Goal: Transaction & Acquisition: Book appointment/travel/reservation

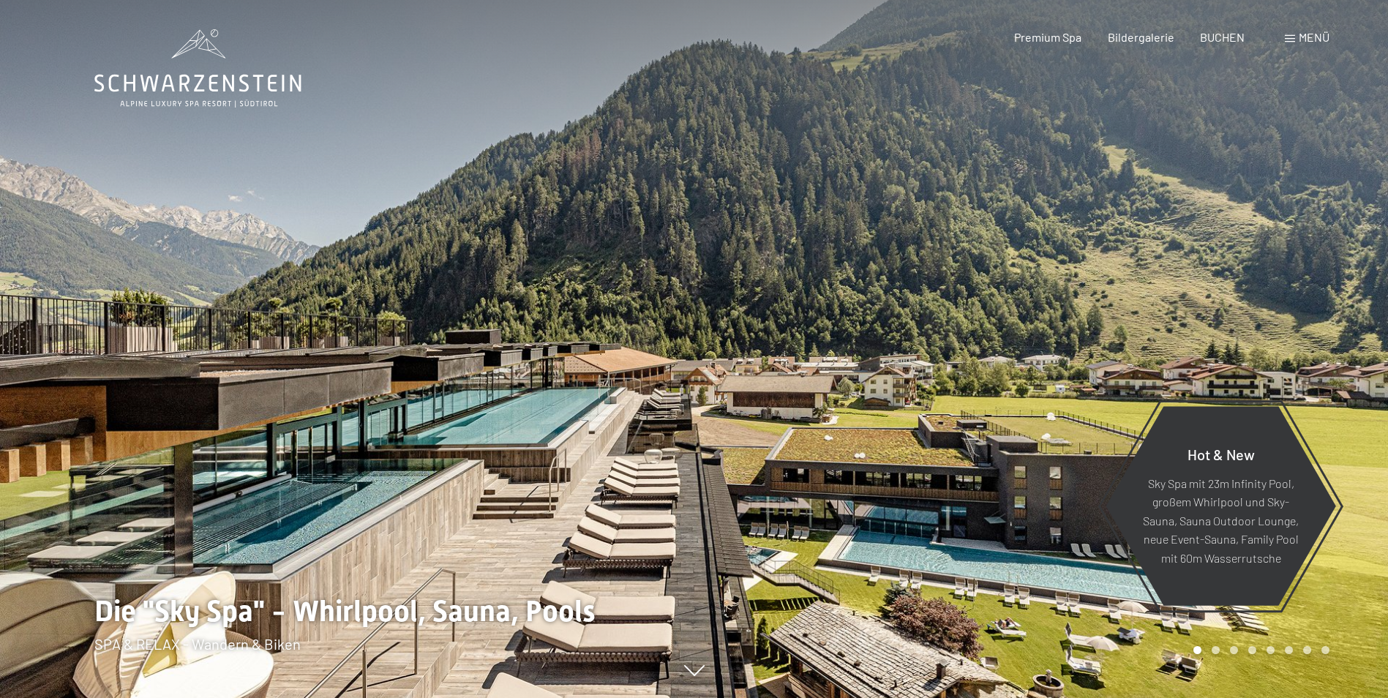
click at [1225, 39] on span "BUCHEN" at bounding box center [1222, 37] width 45 height 14
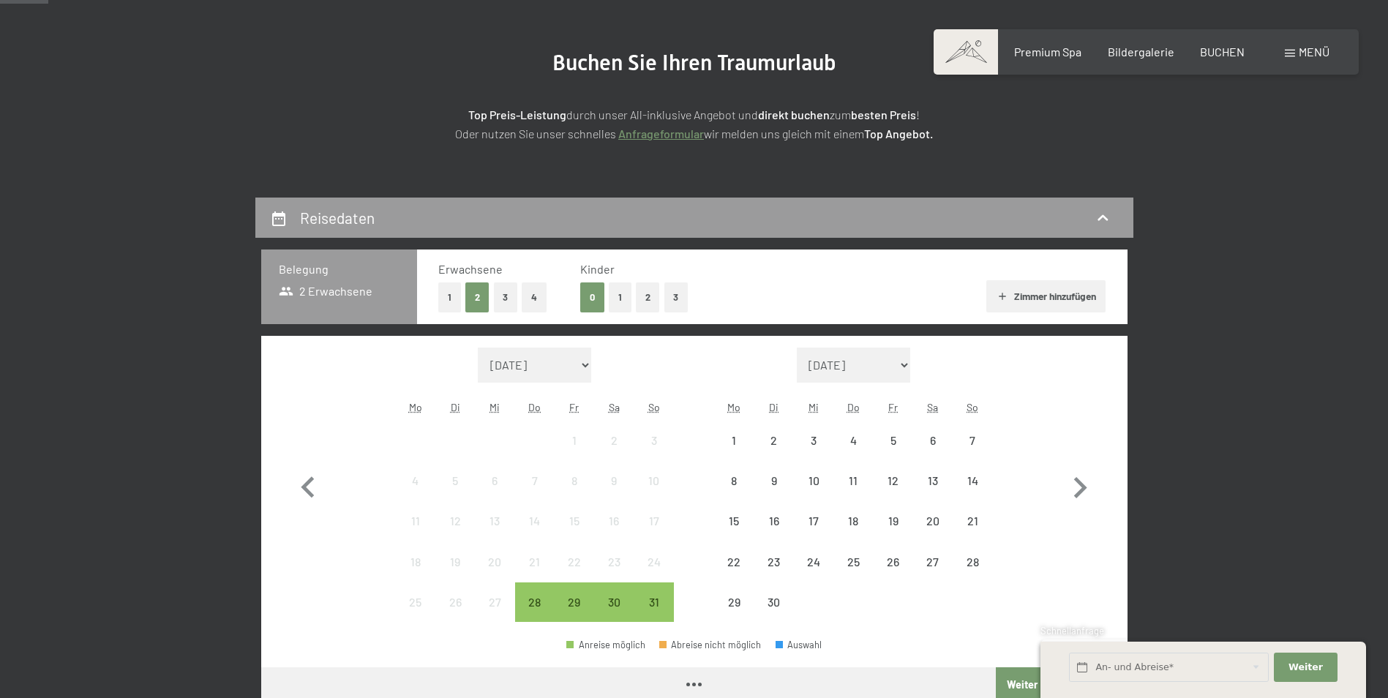
scroll to position [219, 0]
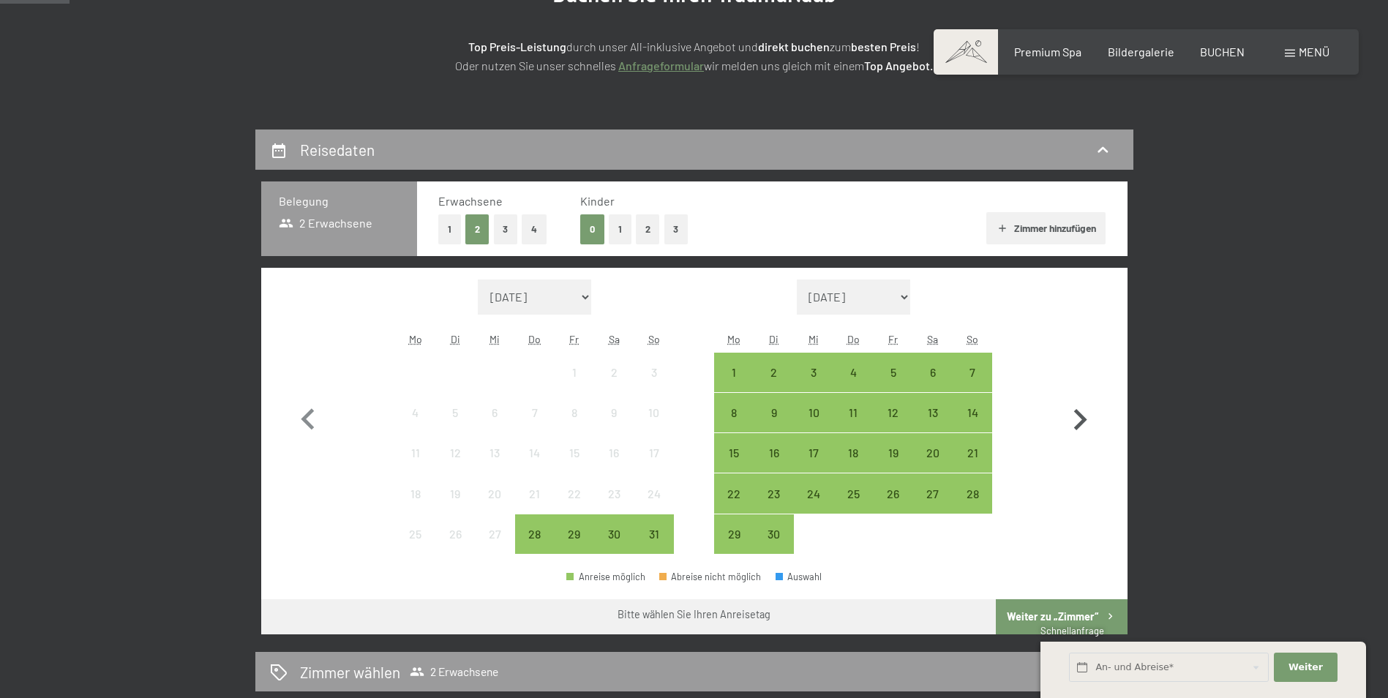
click at [1074, 420] on icon "button" at bounding box center [1079, 420] width 42 height 42
select select "2025-09-01"
select select "2025-10-01"
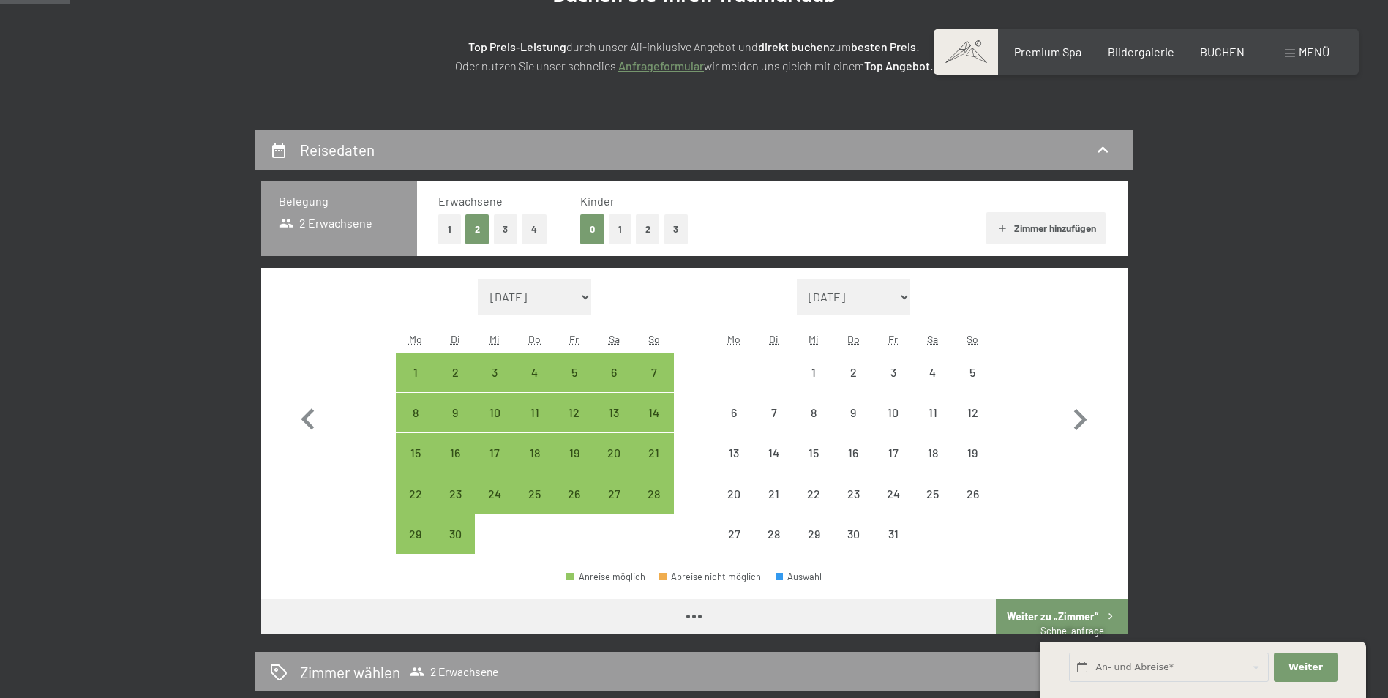
select select "2025-09-01"
select select "2025-10-01"
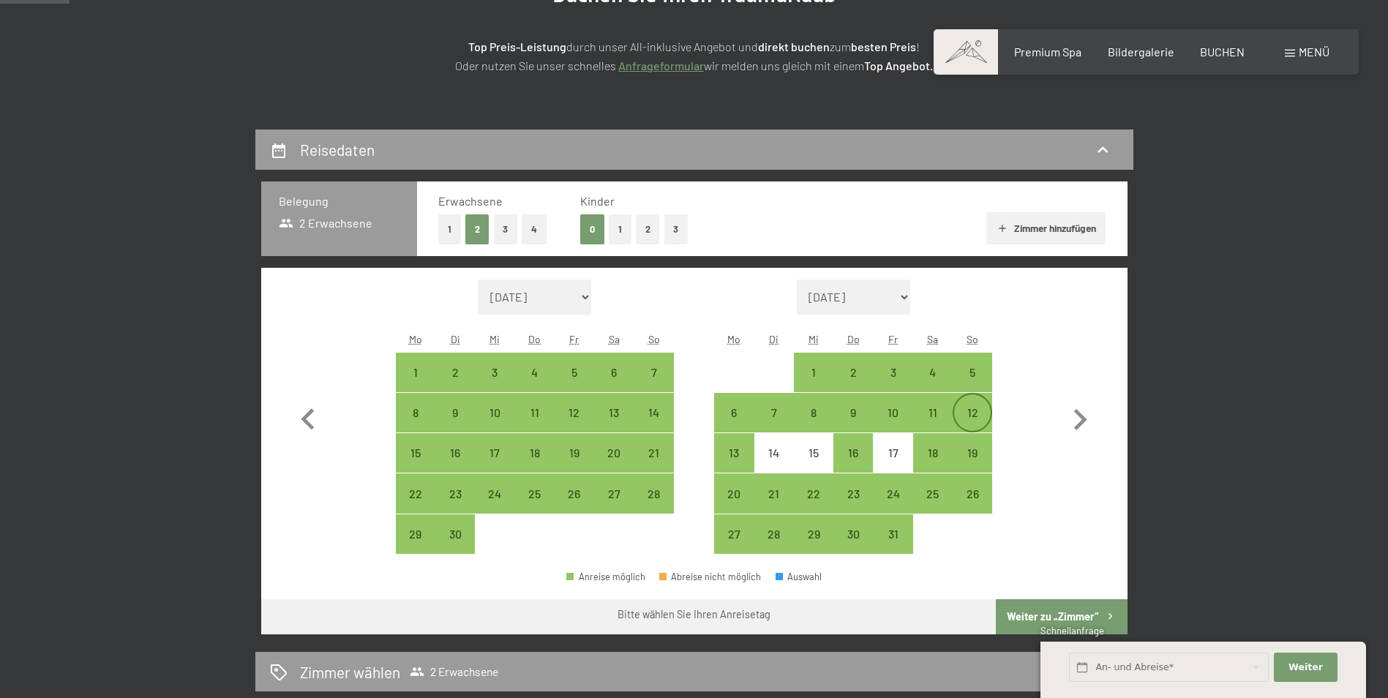
click at [972, 410] on div "12" at bounding box center [972, 425] width 37 height 37
select select "[DATE]"
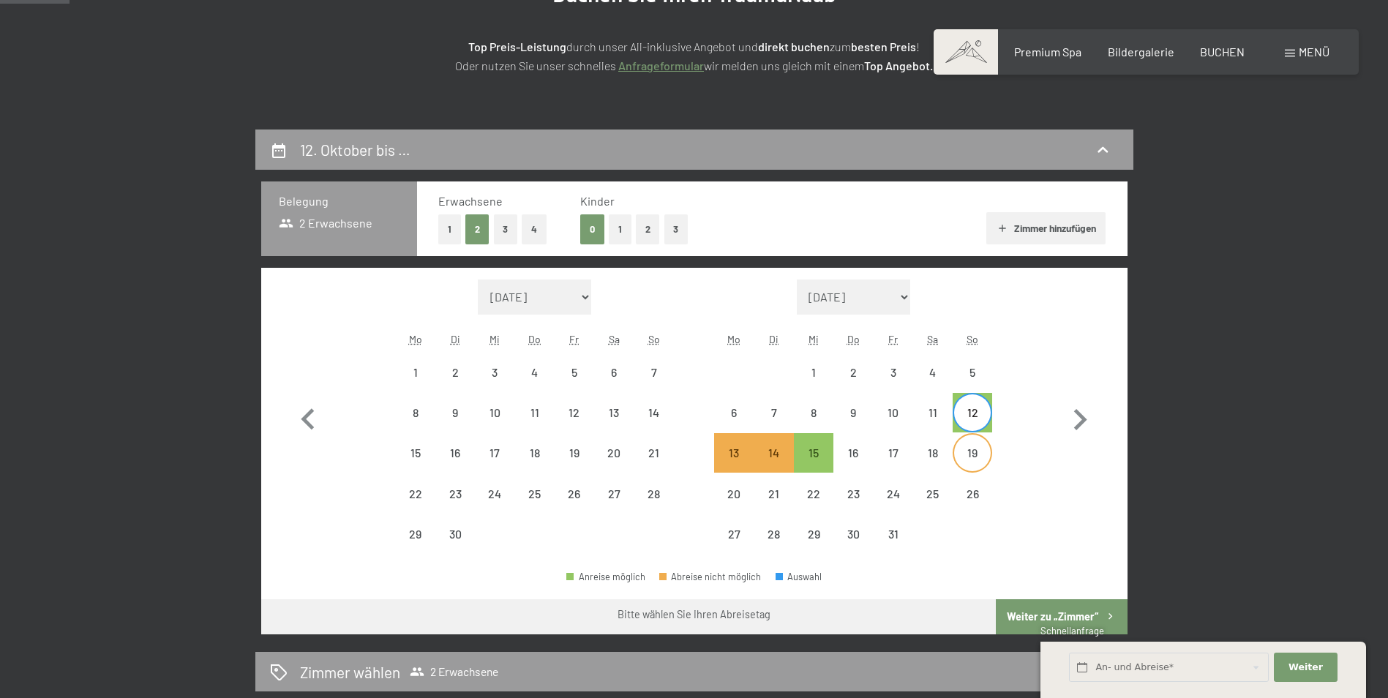
click at [975, 452] on div "19" at bounding box center [972, 465] width 37 height 37
select select "[DATE]"
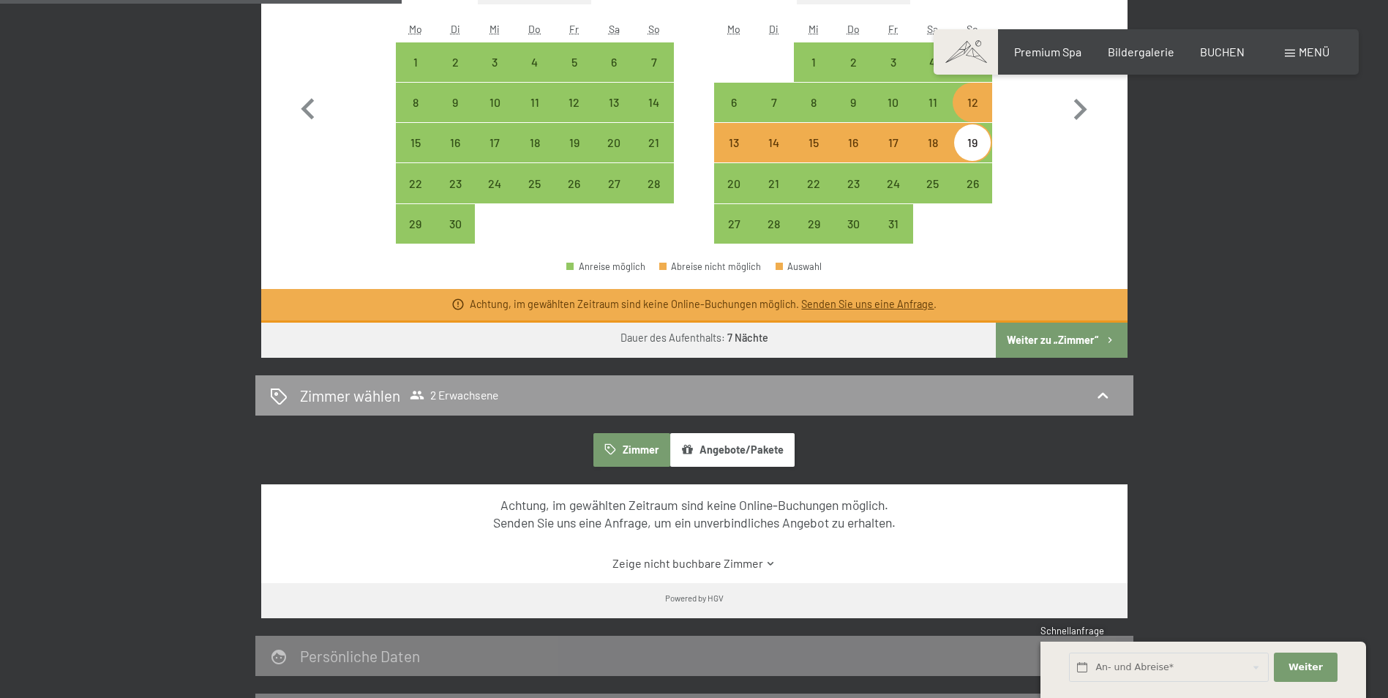
scroll to position [585, 0]
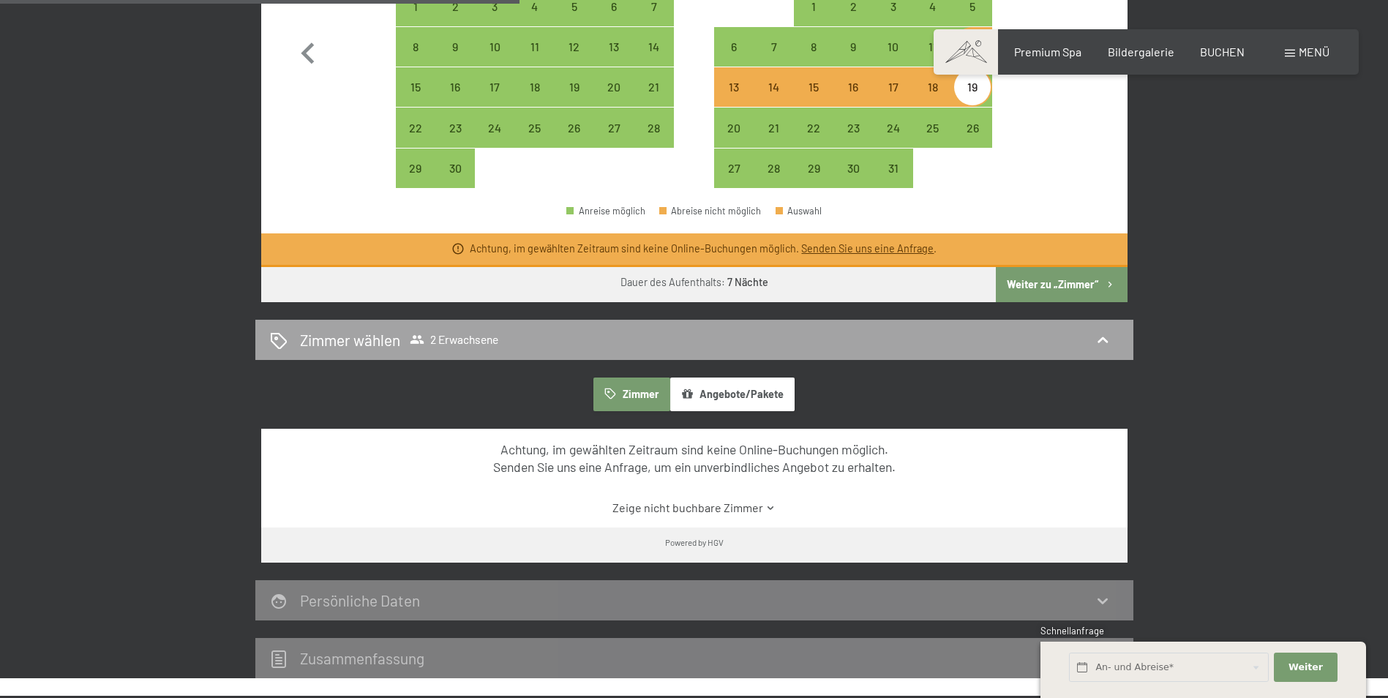
click at [1099, 340] on icon at bounding box center [1102, 339] width 10 height 6
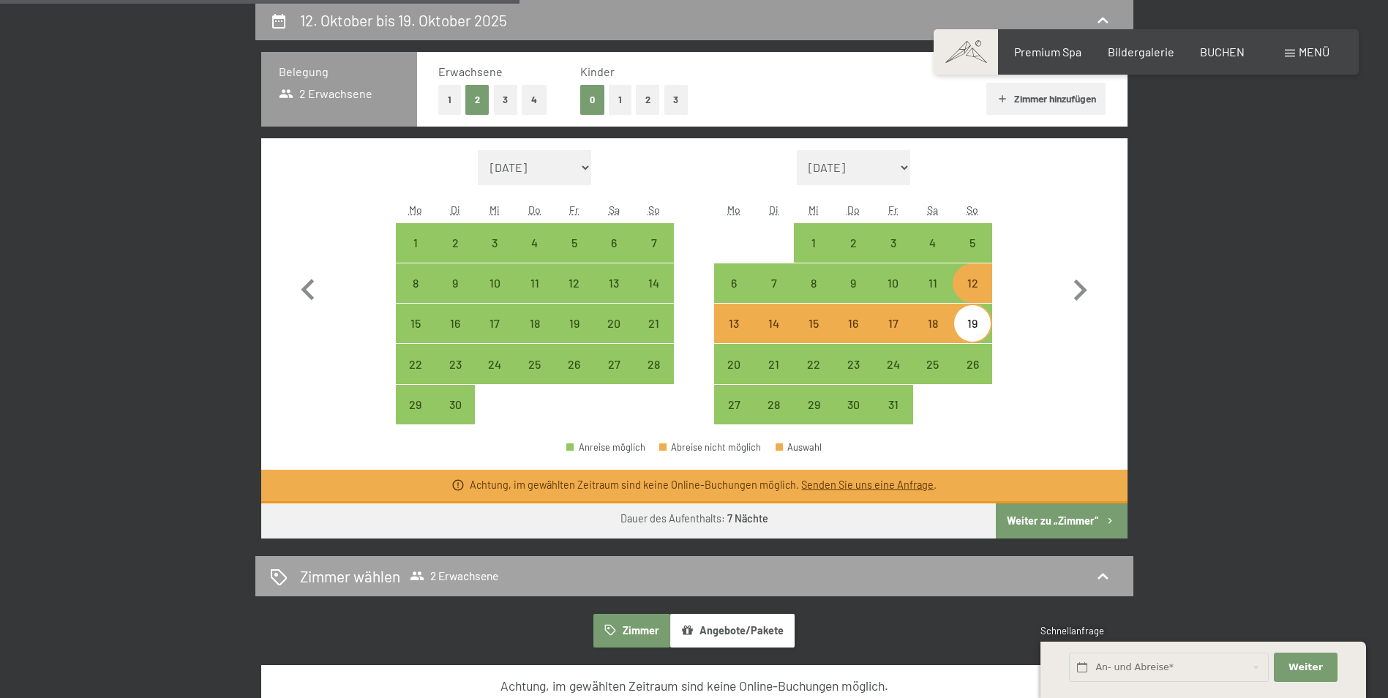
select select "[DATE]"
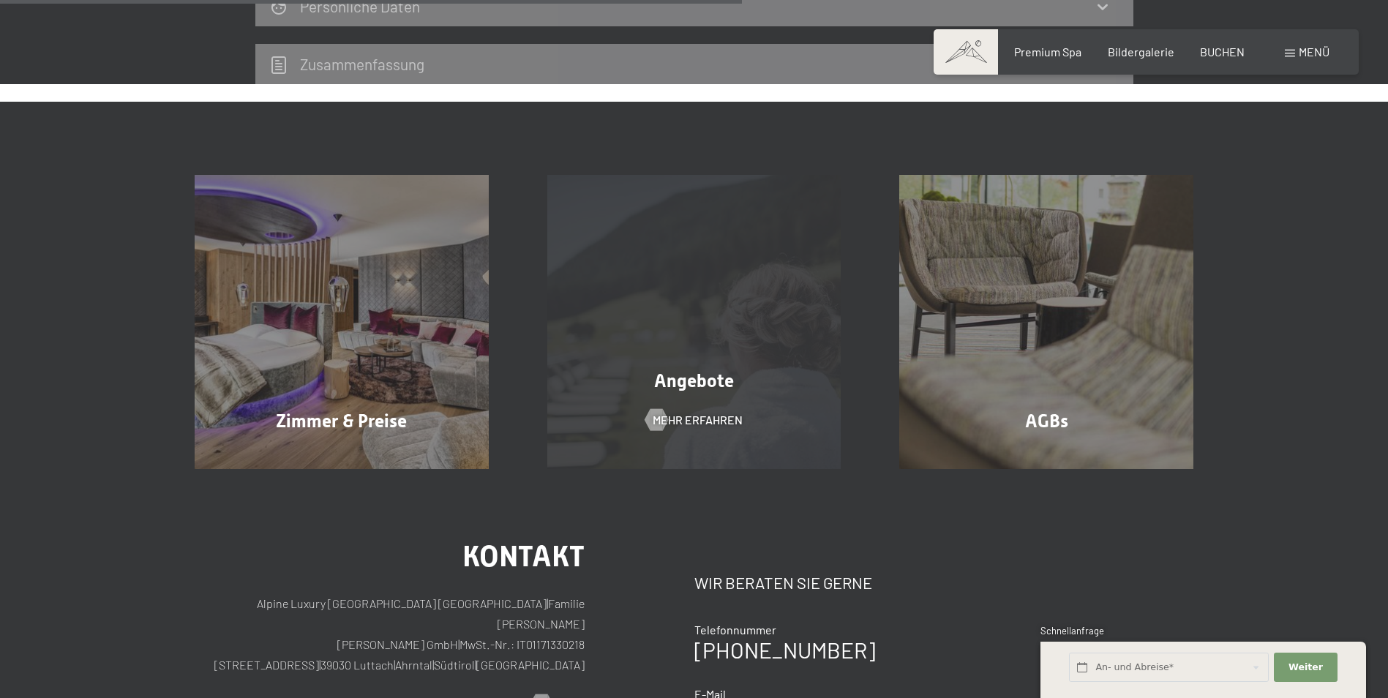
scroll to position [495, 0]
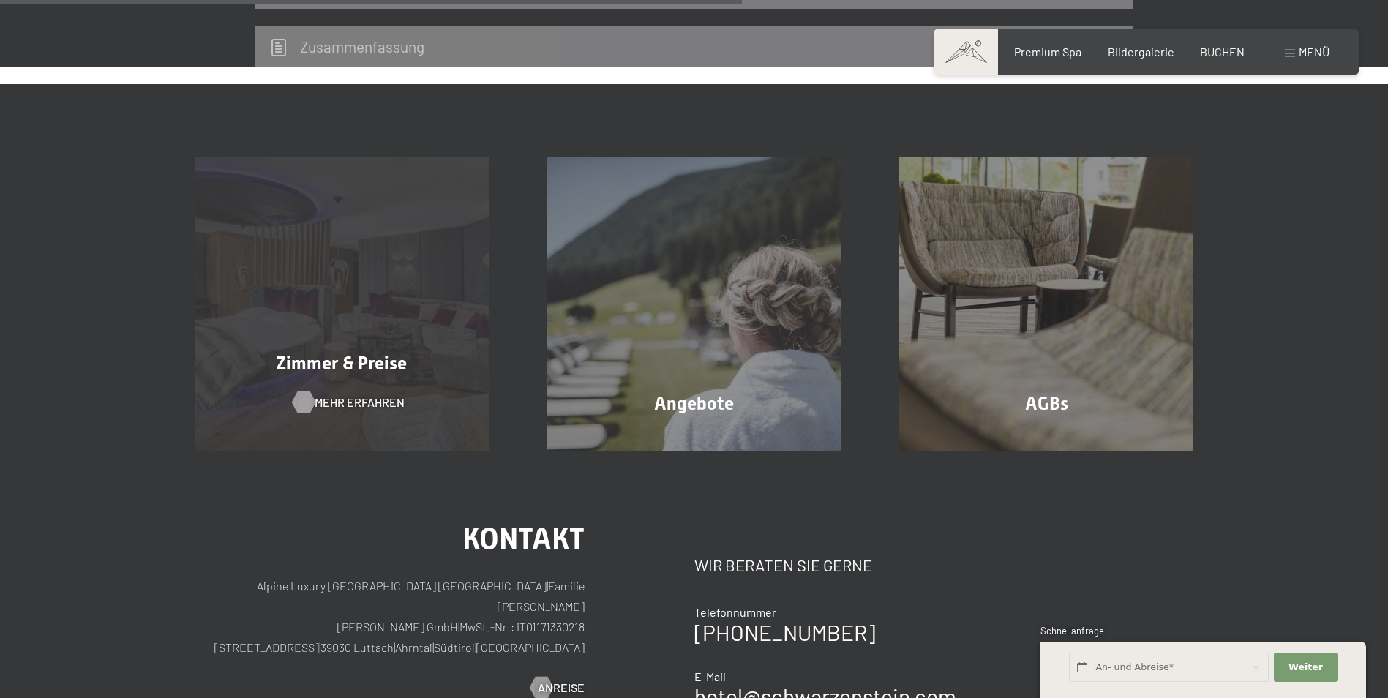
click at [355, 394] on span "Mehr erfahren" at bounding box center [360, 402] width 90 height 16
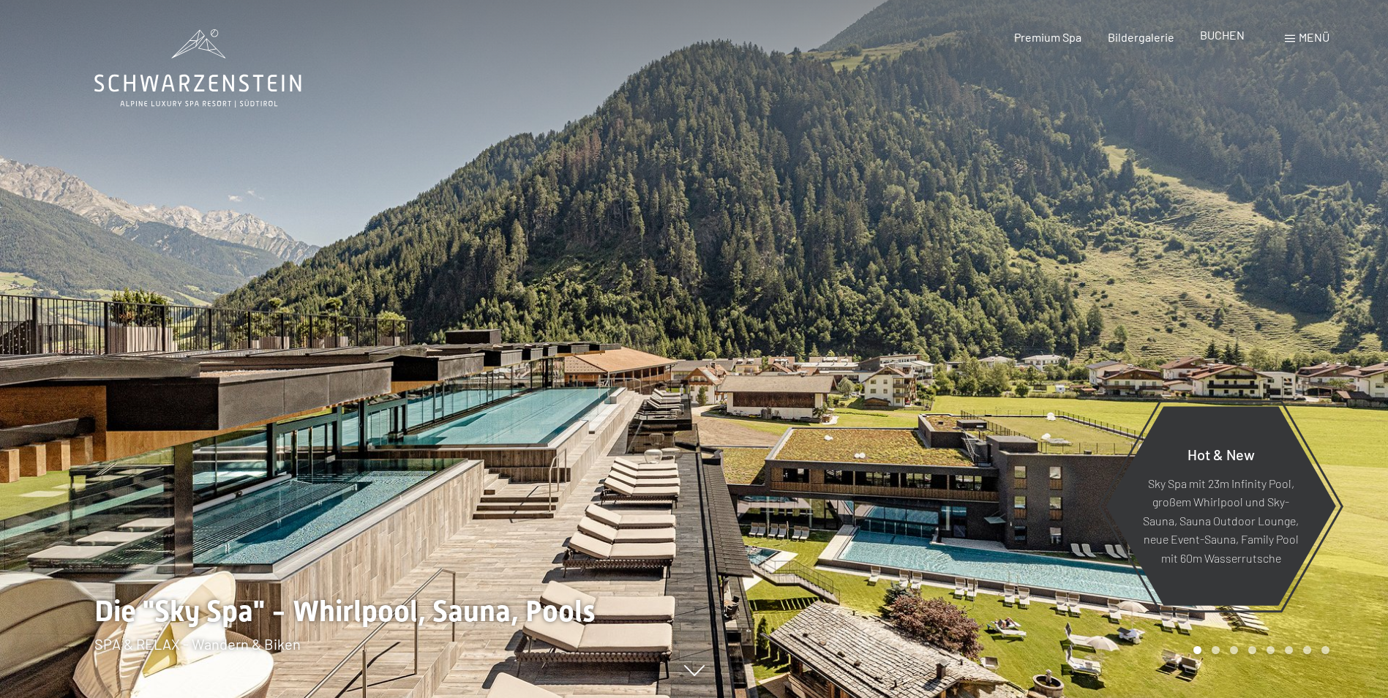
click at [1204, 35] on span "BUCHEN" at bounding box center [1222, 35] width 45 height 14
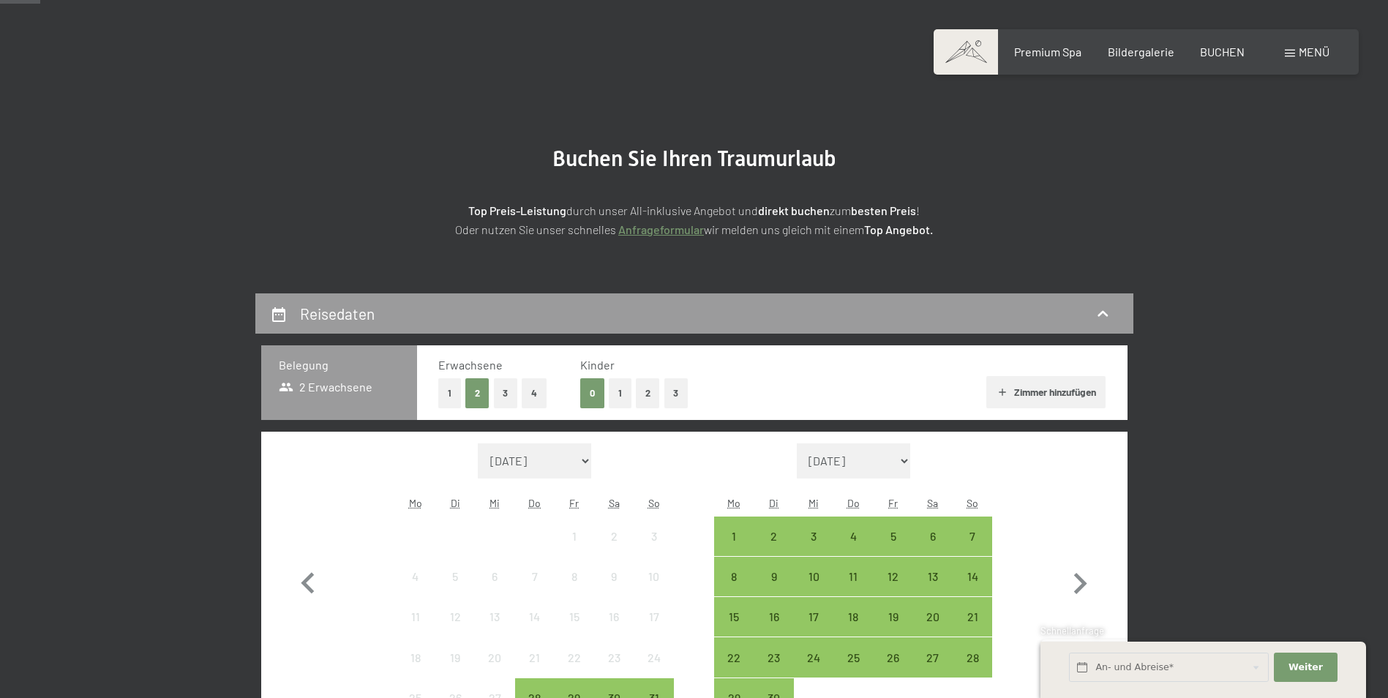
scroll to position [146, 0]
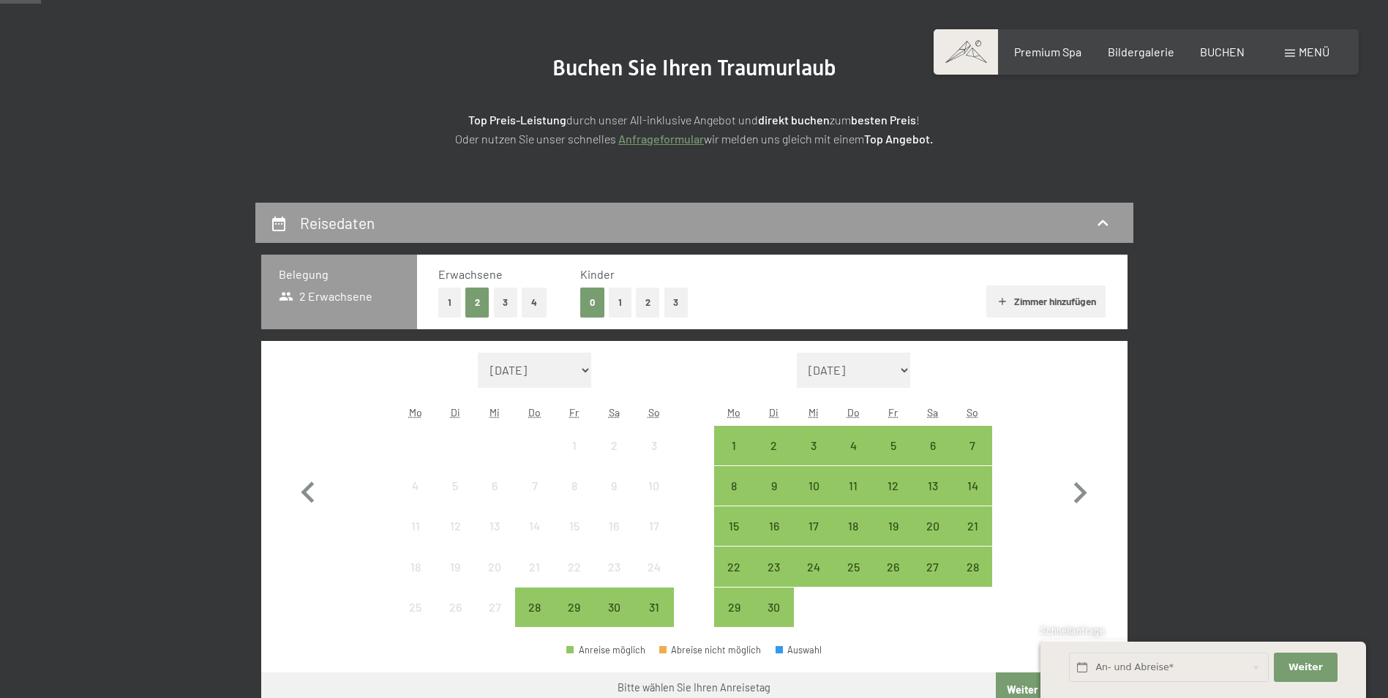
click at [504, 311] on button "3" at bounding box center [506, 302] width 24 height 30
click at [621, 312] on button "1" at bounding box center [620, 302] width 23 height 30
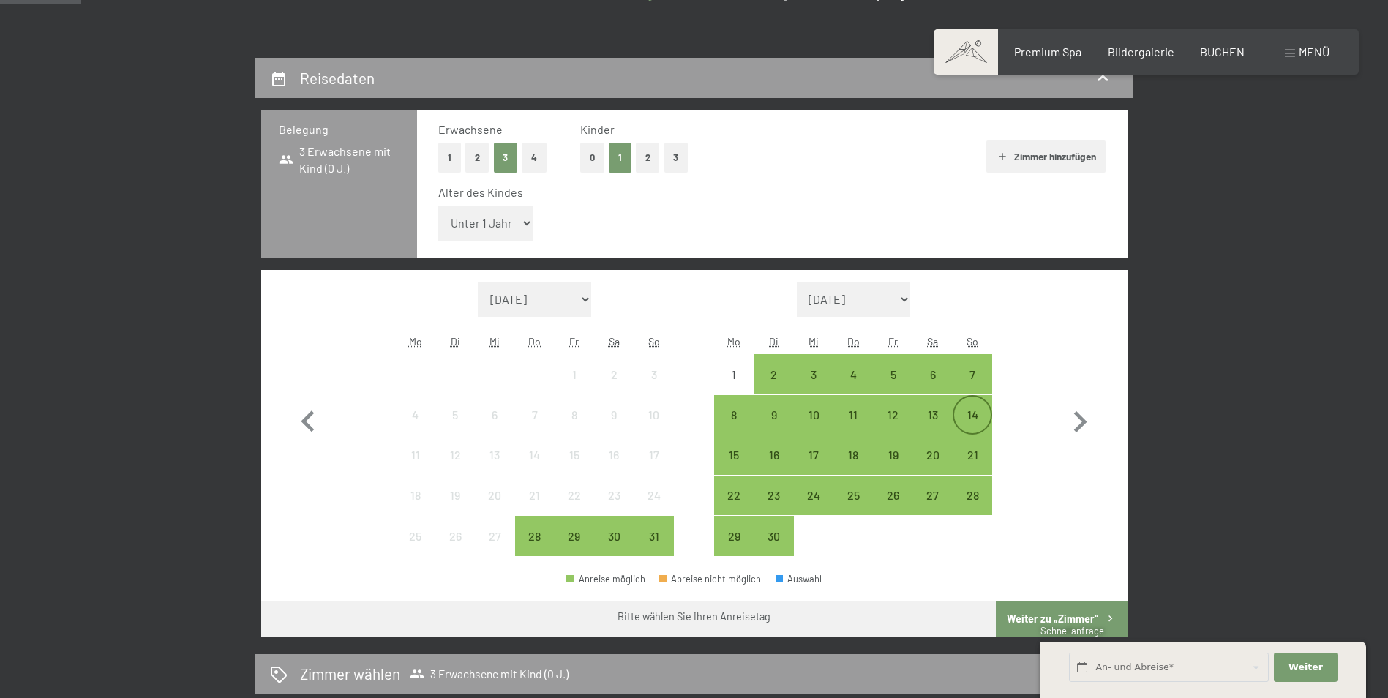
scroll to position [293, 0]
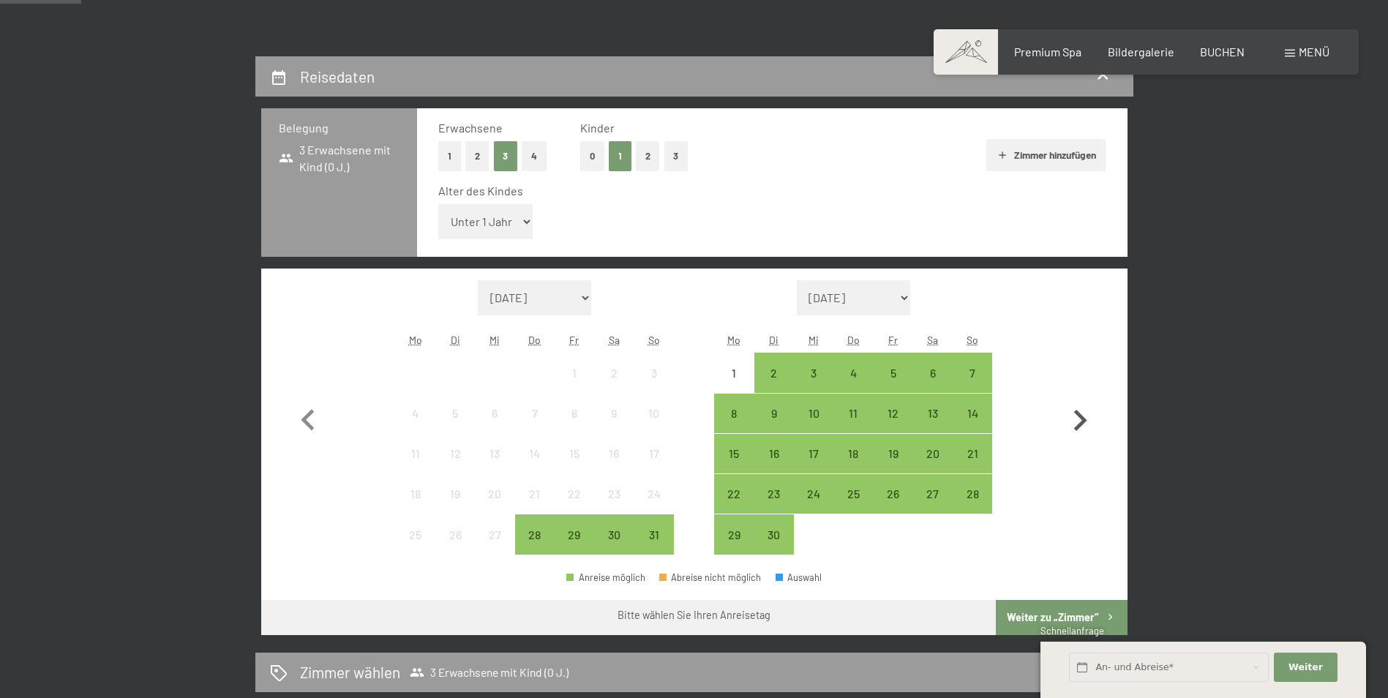
click at [1074, 420] on icon "button" at bounding box center [1079, 420] width 42 height 42
select select "[DATE]"
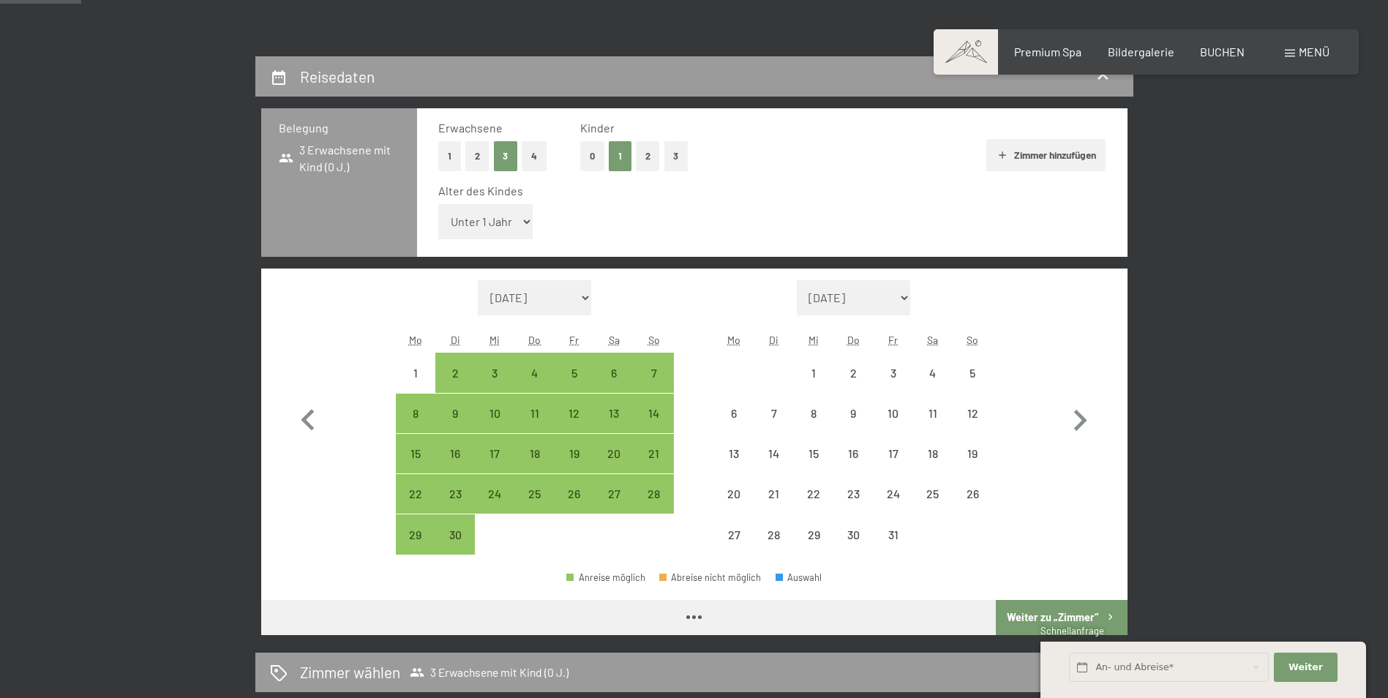
select select "[DATE]"
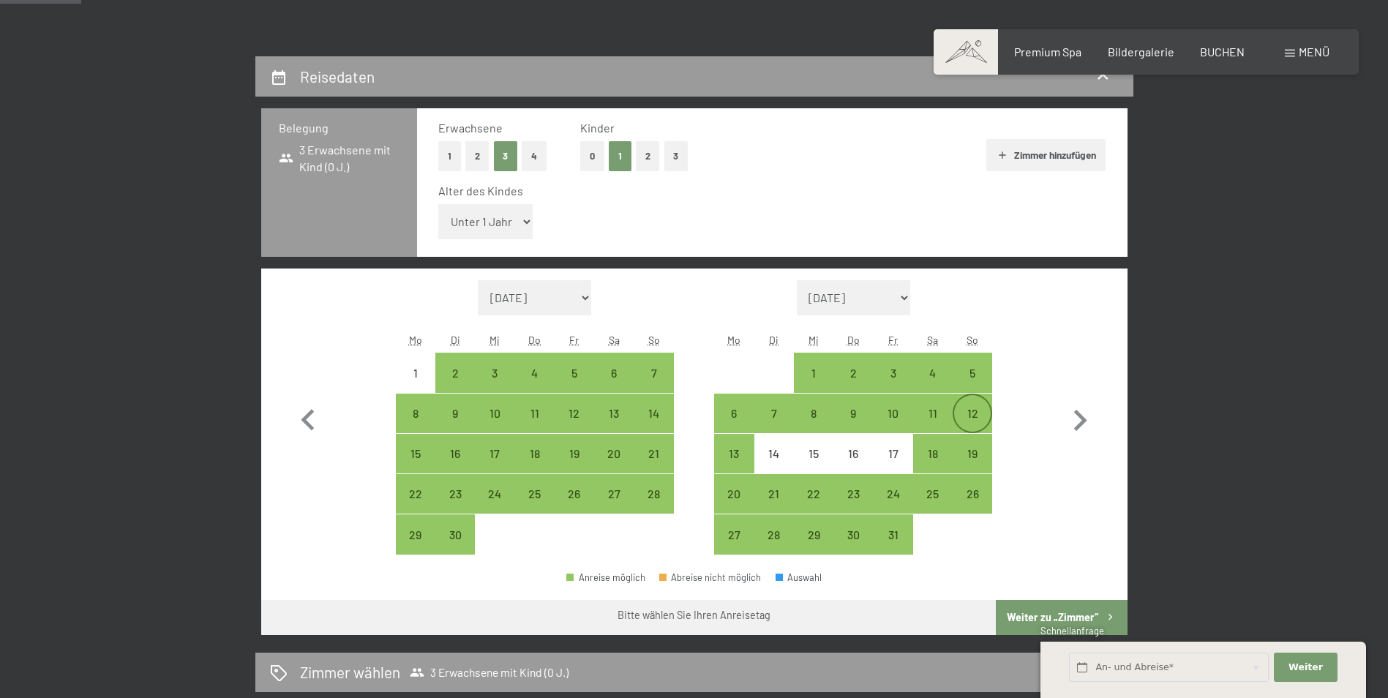
click at [960, 414] on div "12" at bounding box center [972, 425] width 37 height 37
select select "[DATE]"
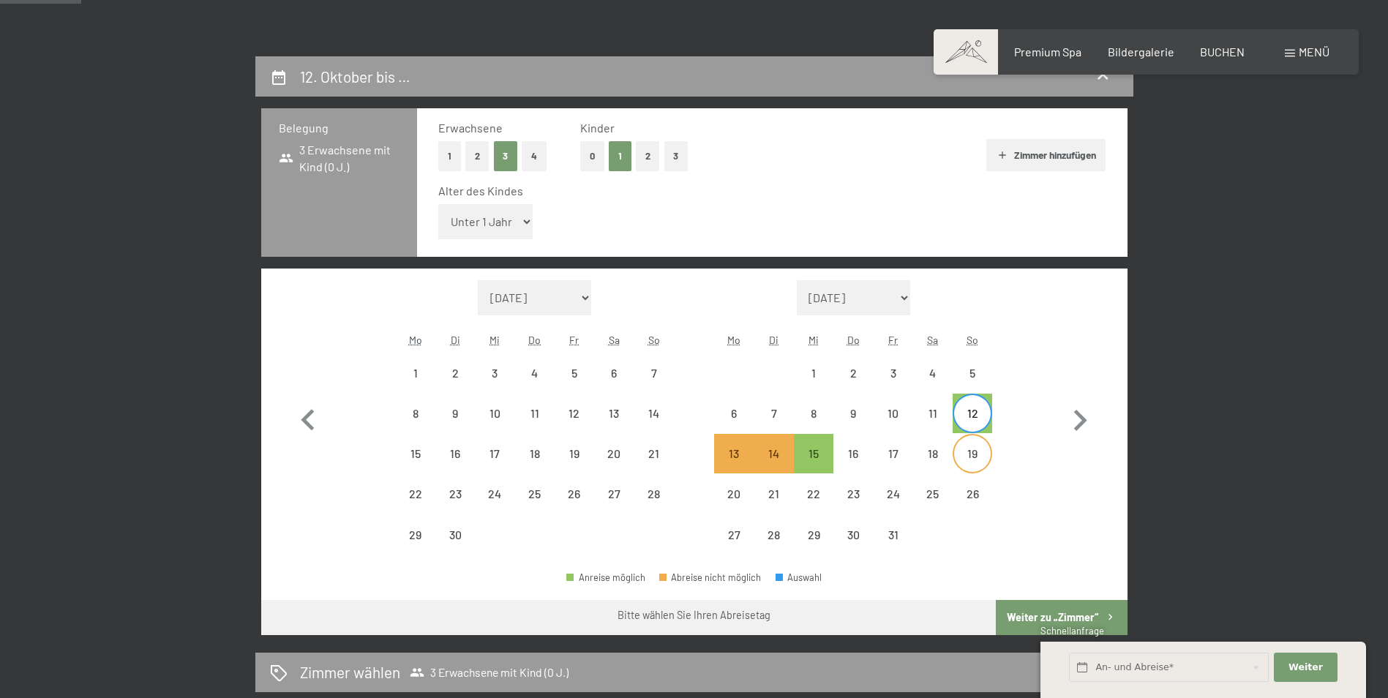
click at [977, 454] on div "19" at bounding box center [972, 466] width 37 height 37
select select "[DATE]"
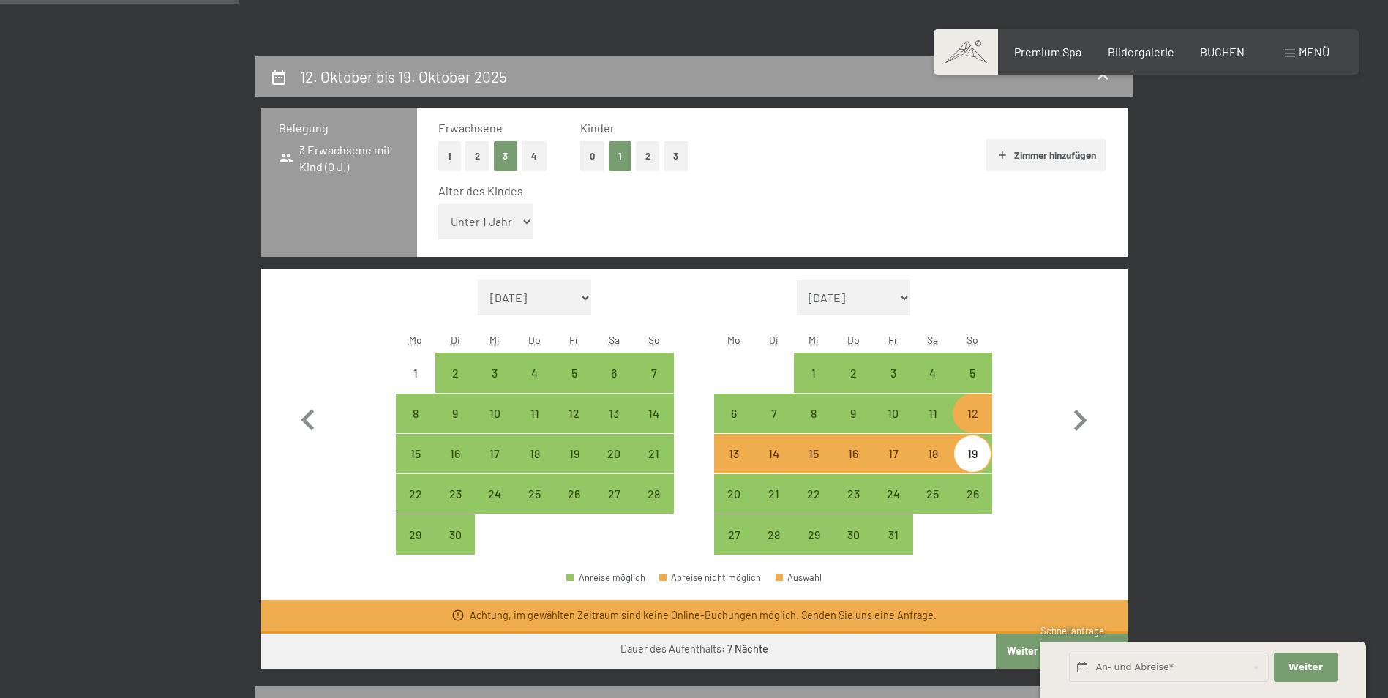
click at [478, 159] on button "2" at bounding box center [477, 156] width 24 height 30
select select "[DATE]"
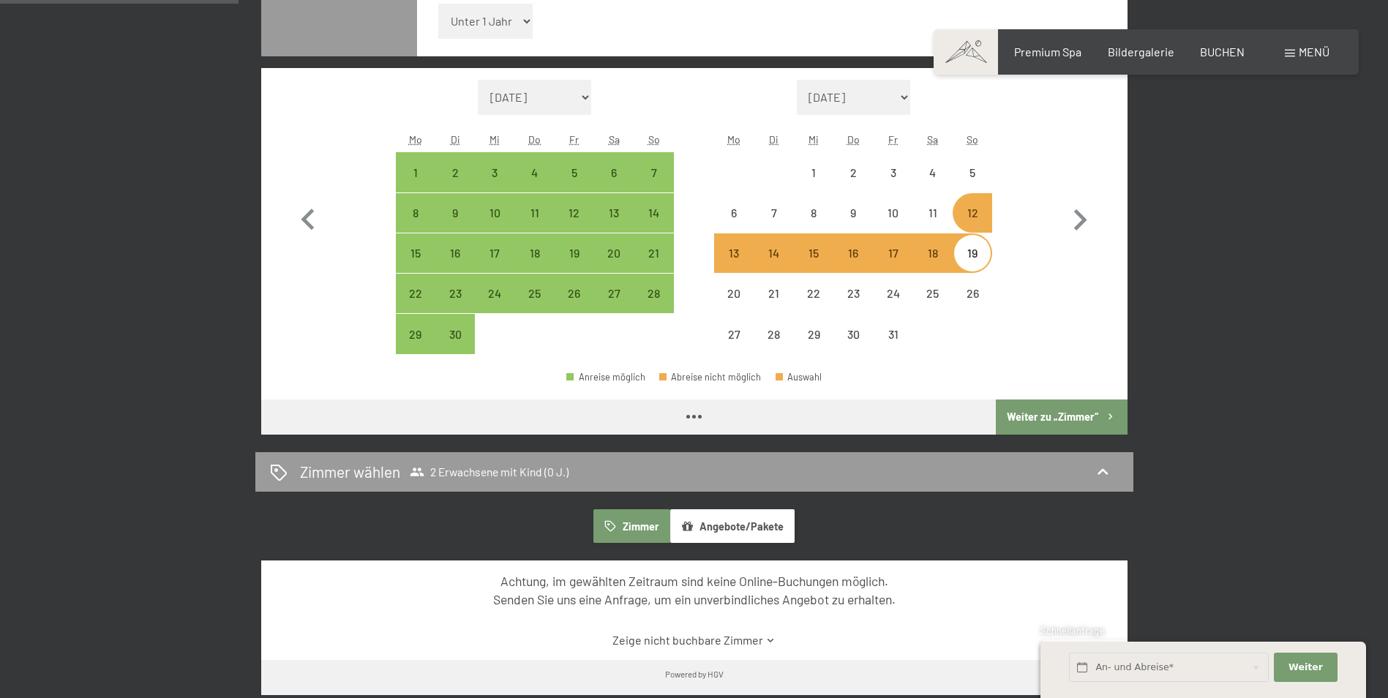
select select "[DATE]"
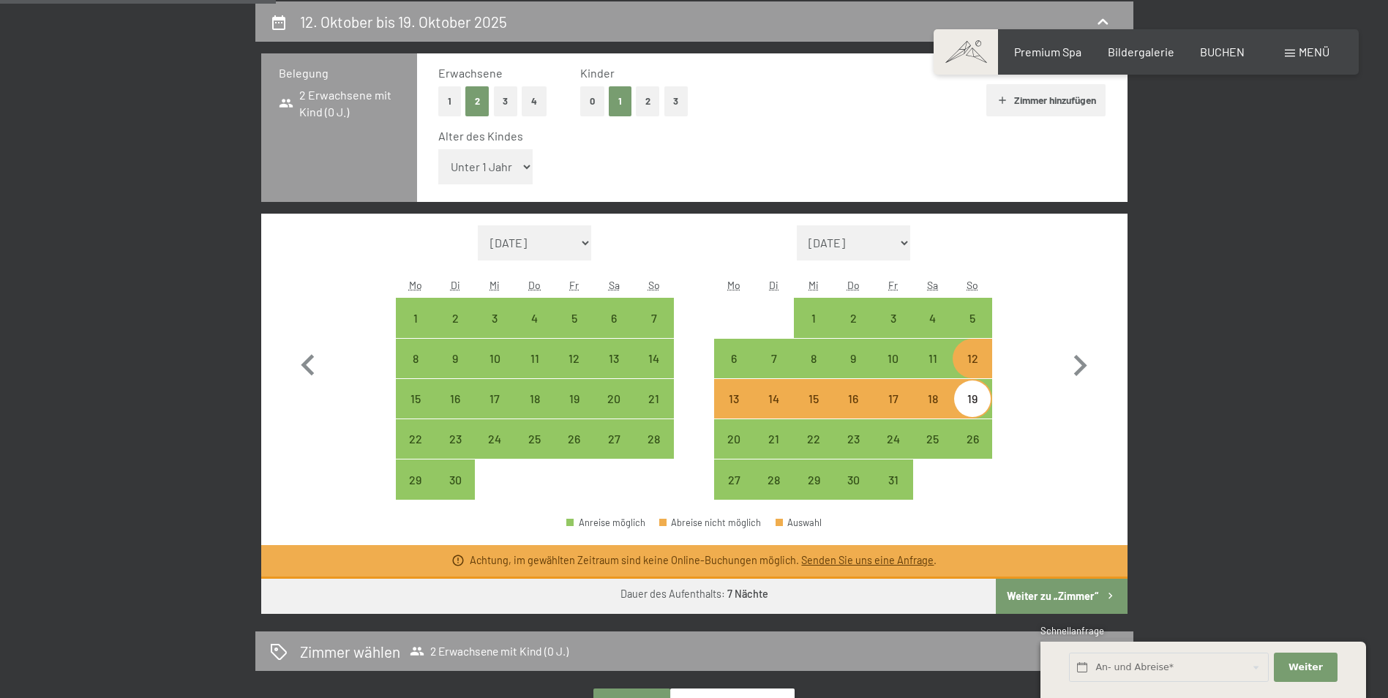
scroll to position [366, 0]
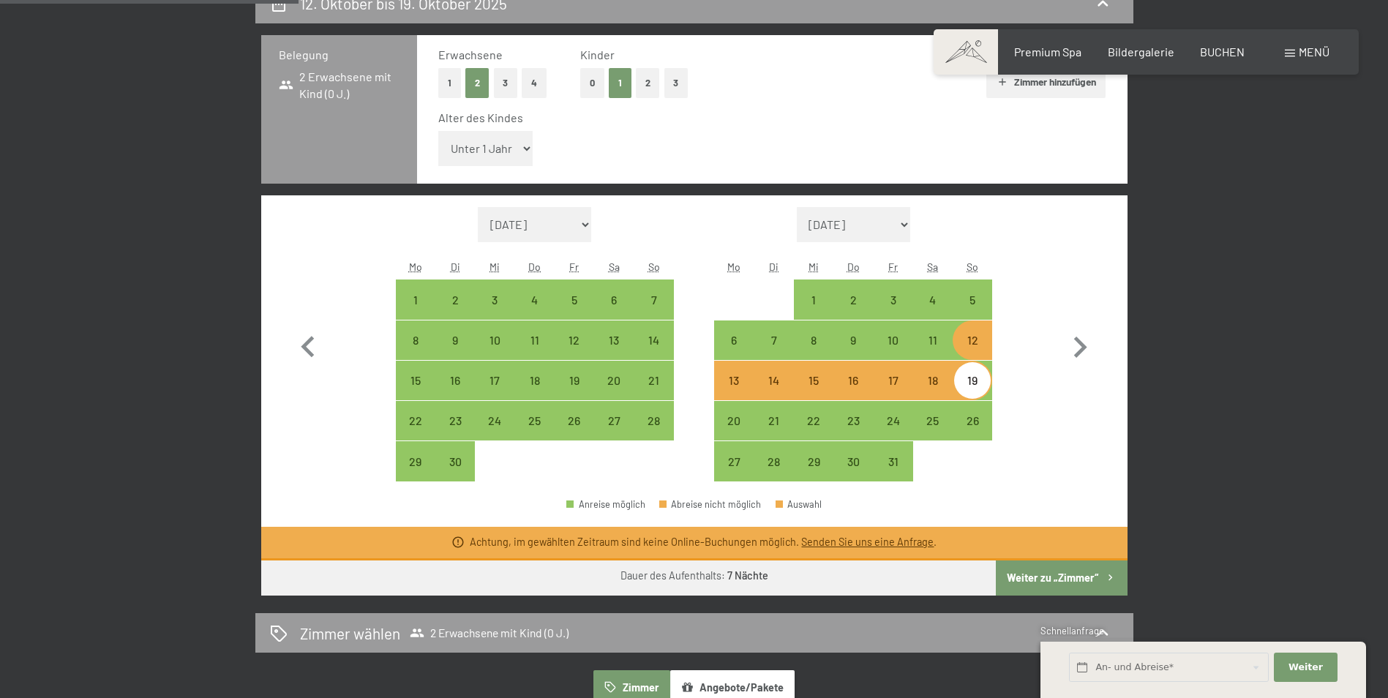
click at [527, 146] on select "Unter 1 Jahr 1 Jahr 2 Jahre 3 Jahre 4 Jahre 5 Jahre 6 Jahre 7 Jahre 8 Jahre 9 J…" at bounding box center [485, 148] width 95 height 35
select select "12"
click at [438, 131] on select "Unter 1 Jahr 1 Jahr 2 Jahre 3 Jahre 4 Jahre 5 Jahre 6 Jahre 7 Jahre 8 Jahre 9 J…" at bounding box center [485, 148] width 95 height 35
select select "[DATE]"
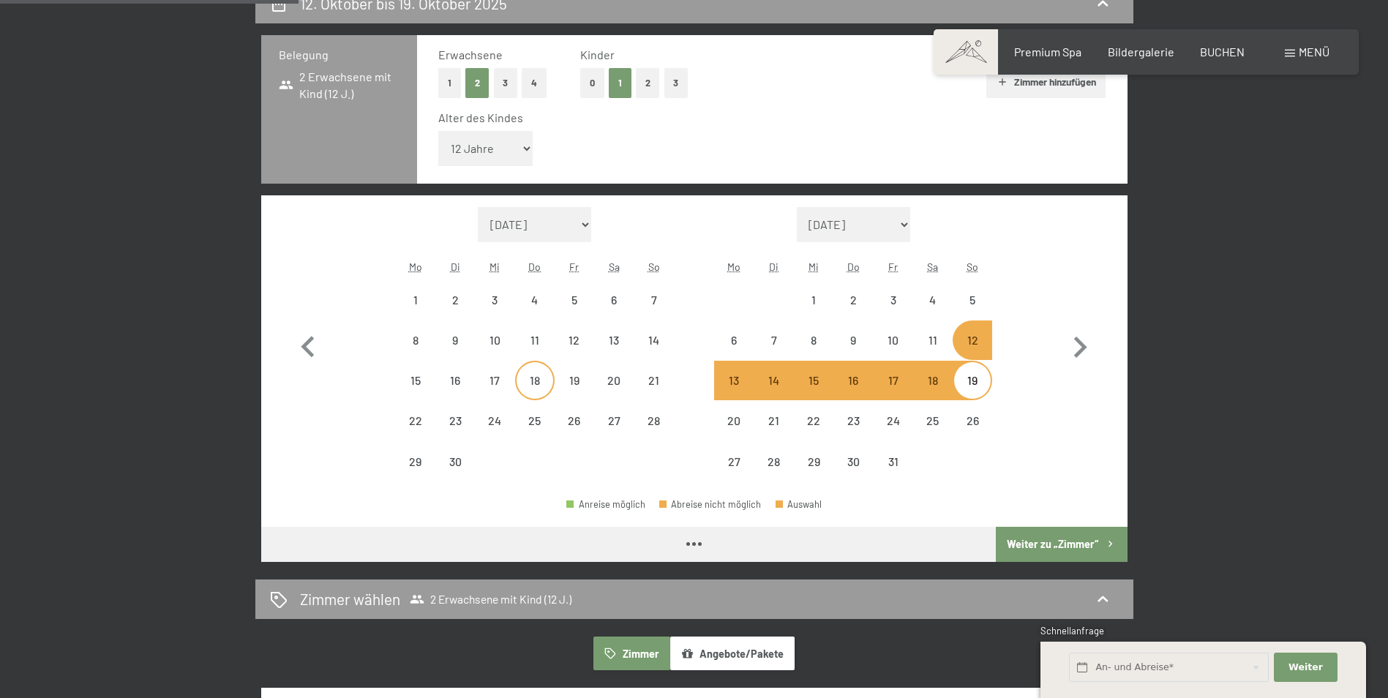
select select "[DATE]"
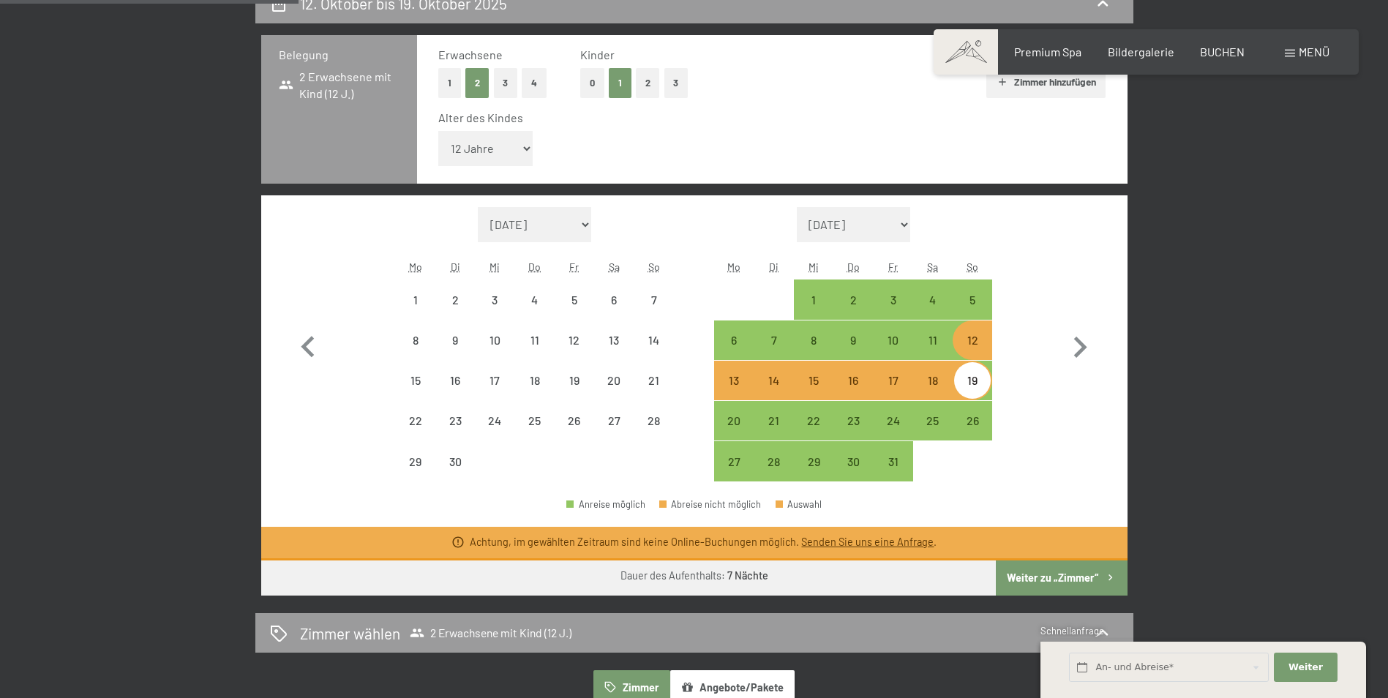
select select "[DATE]"
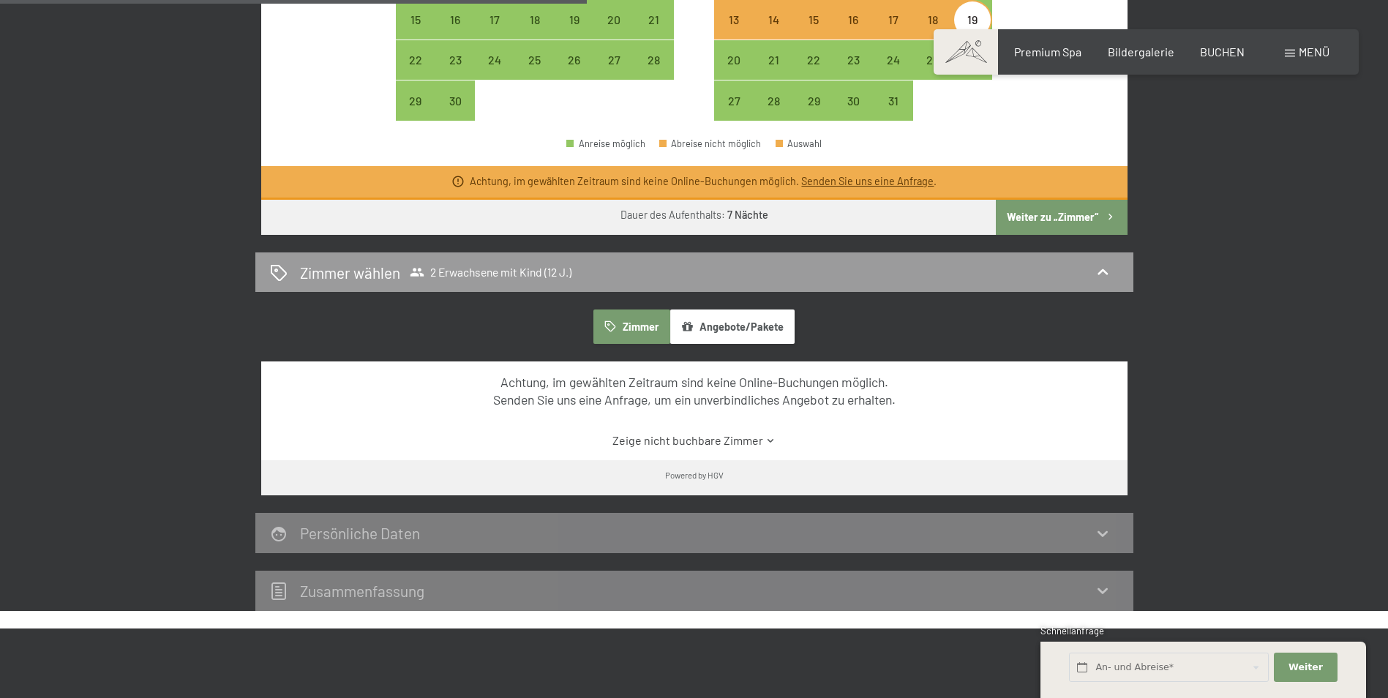
scroll to position [732, 0]
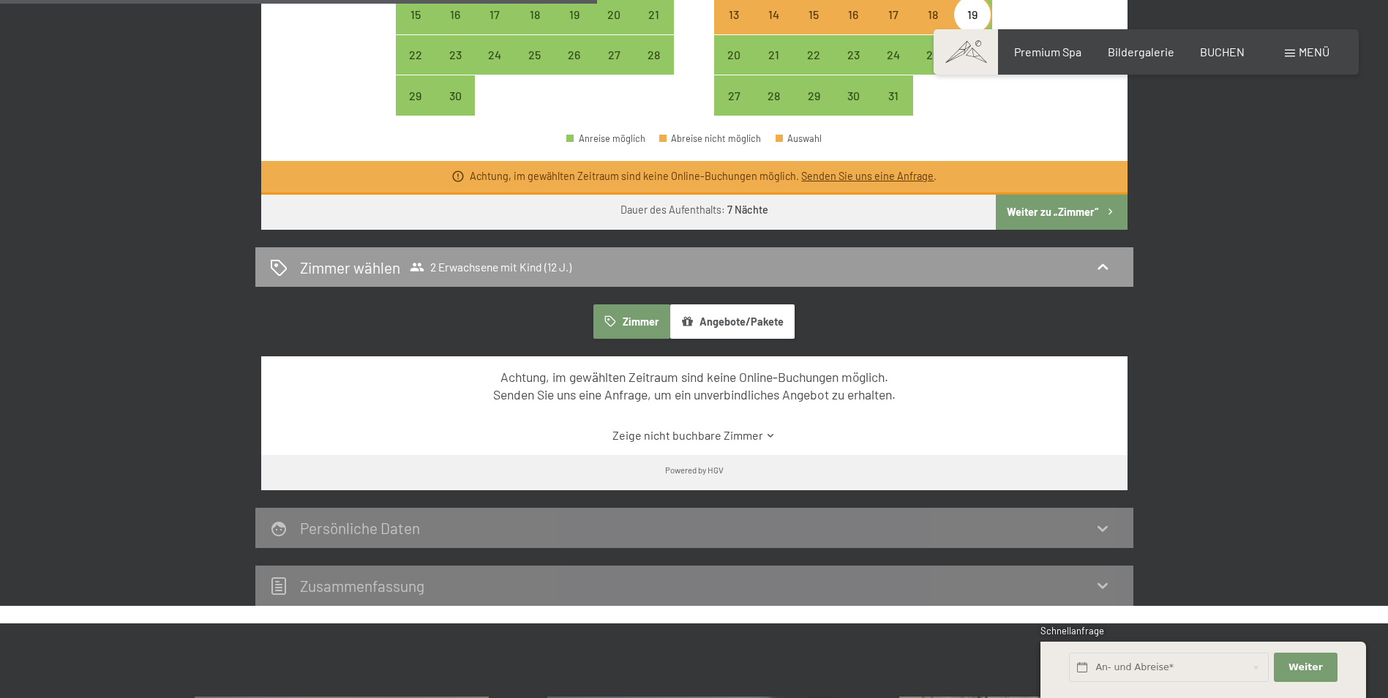
click at [680, 436] on link "Zeige nicht buchbare Zimmer" at bounding box center [694, 435] width 814 height 16
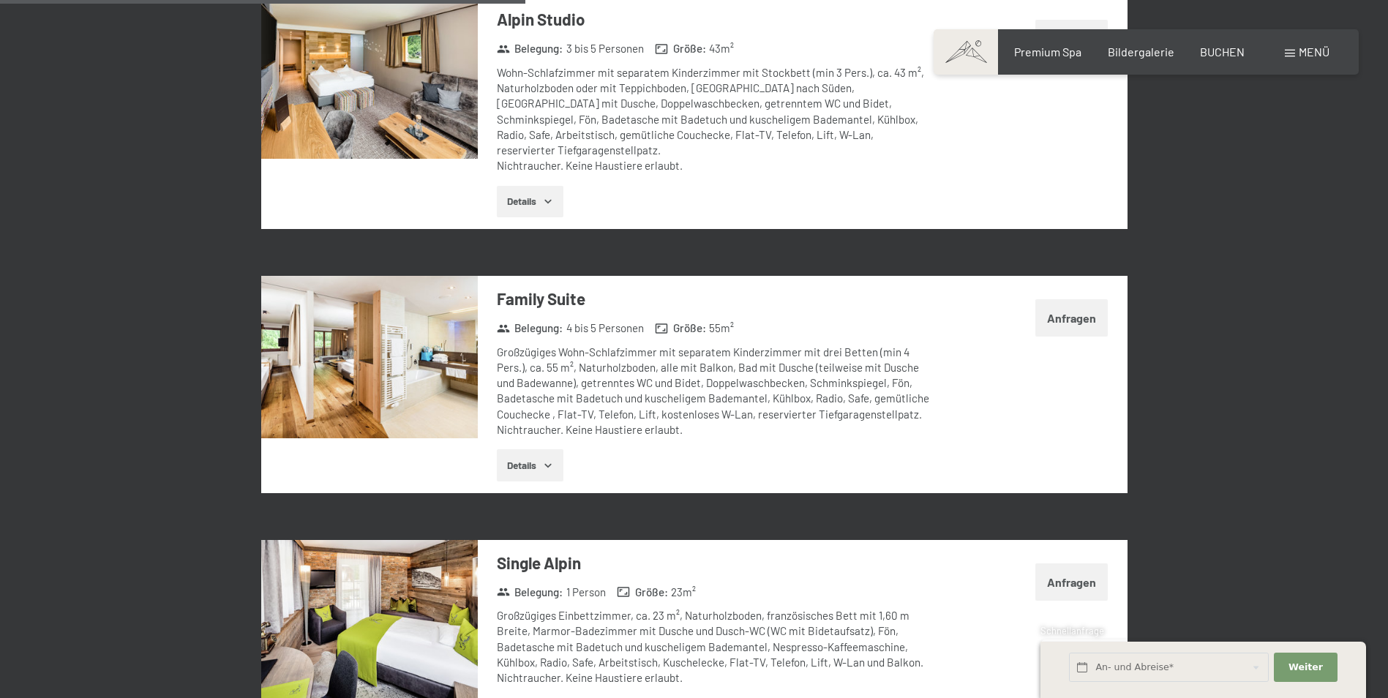
scroll to position [1975, 0]
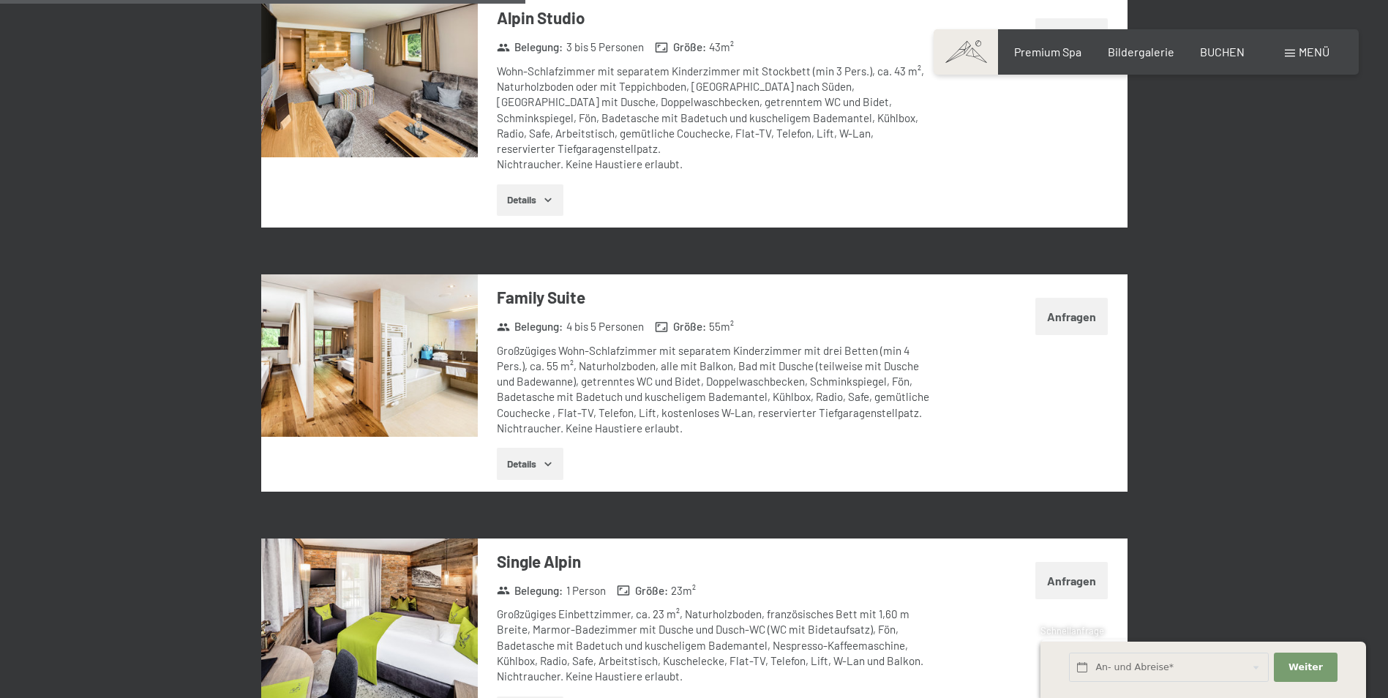
click at [1075, 303] on button "Anfragen" at bounding box center [1071, 316] width 72 height 37
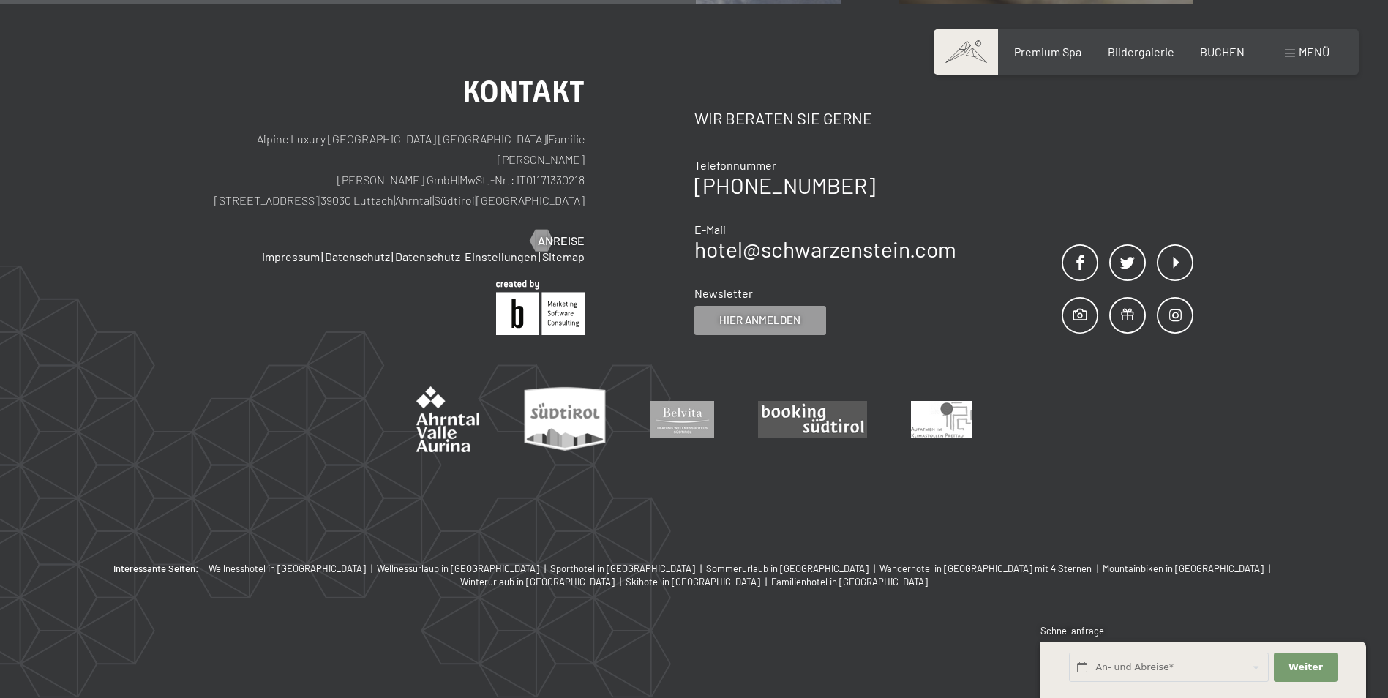
scroll to position [349, 0]
